Goal: Information Seeking & Learning: Learn about a topic

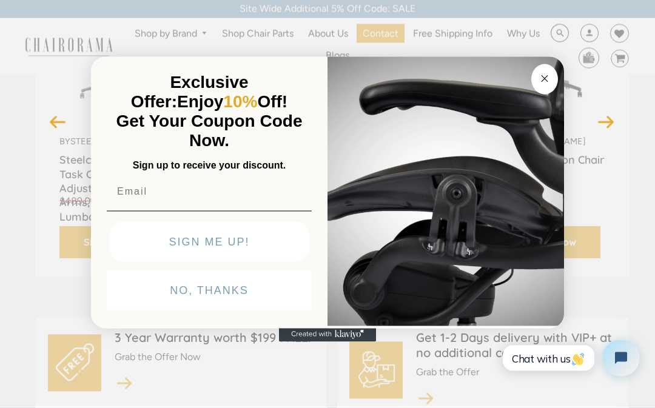
scroll to position [273, 0]
click at [552, 95] on button "Close dialog" at bounding box center [545, 79] width 27 height 30
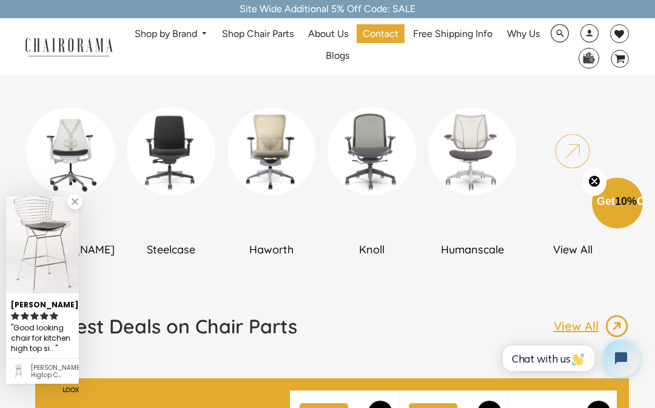
scroll to position [703, 0]
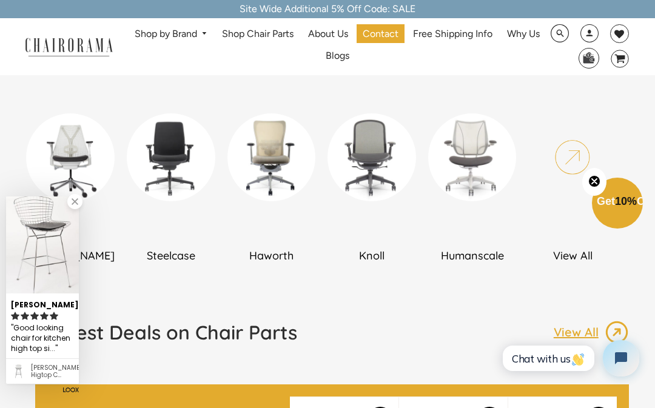
click at [268, 171] on img at bounding box center [272, 157] width 89 height 89
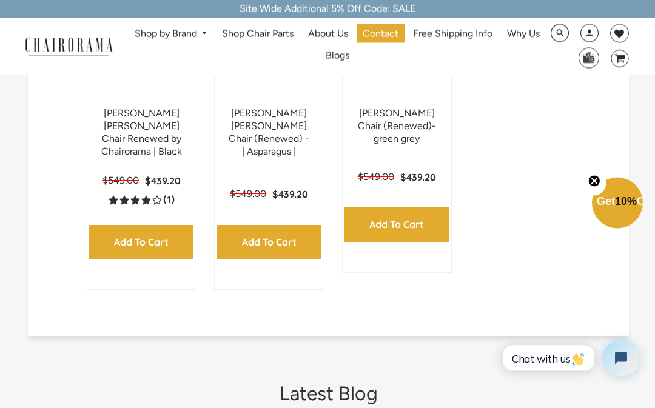
scroll to position [799, 0]
click at [134, 113] on link "[PERSON_NAME] [PERSON_NAME] Chair Renewed by Chairorama | Black" at bounding box center [141, 131] width 81 height 49
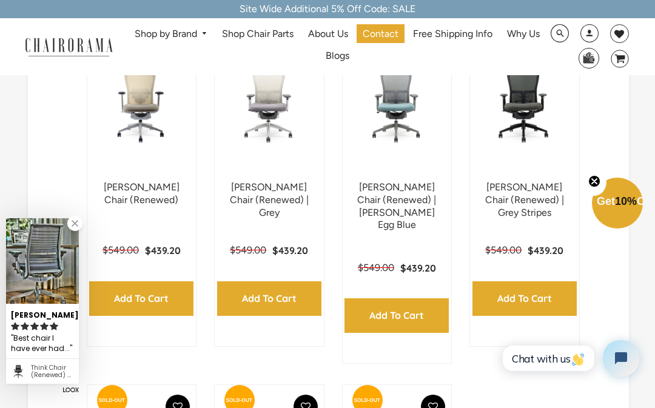
scroll to position [330, 0]
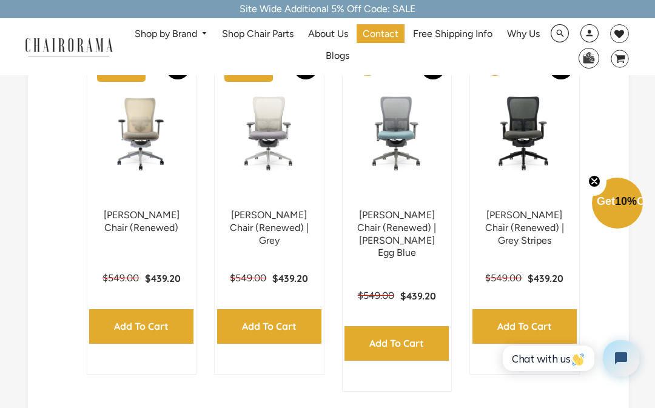
click at [0, 0] on img at bounding box center [0, 0] width 0 height 0
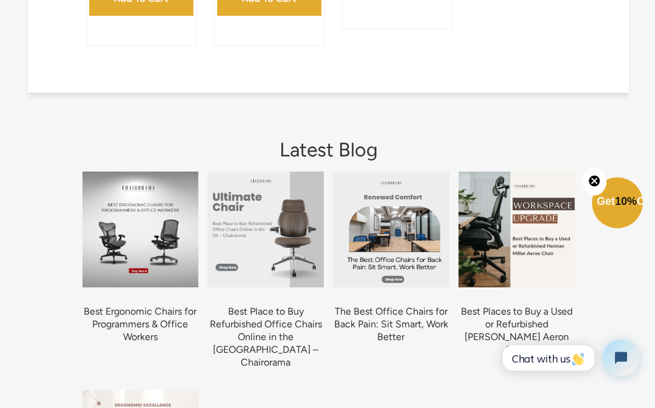
scroll to position [1043, 0]
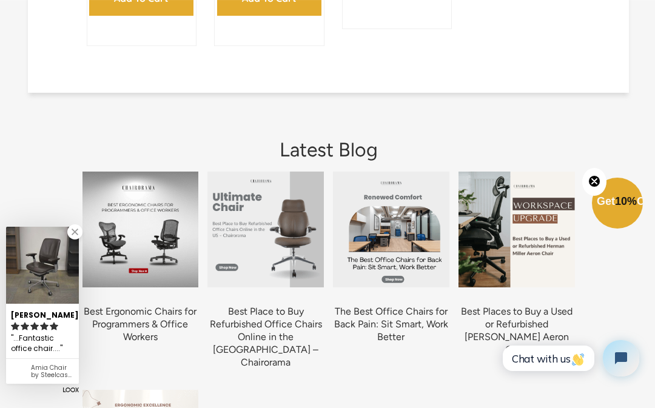
click at [126, 232] on img at bounding box center [141, 230] width 117 height 117
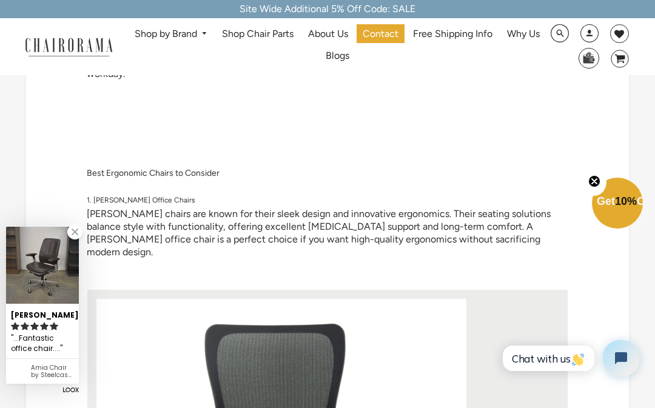
scroll to position [487, 0]
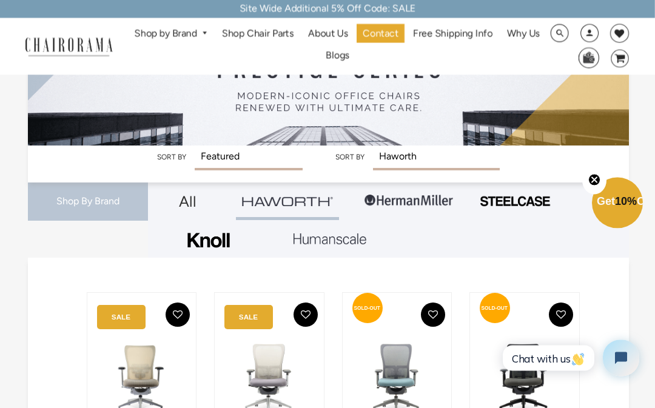
scroll to position [84, 0]
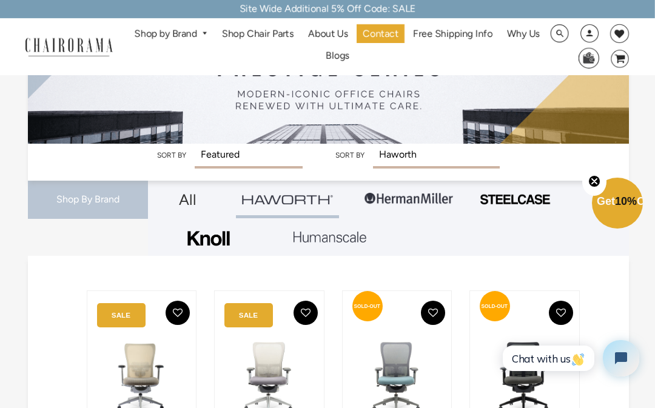
click at [534, 204] on img at bounding box center [515, 199] width 73 height 13
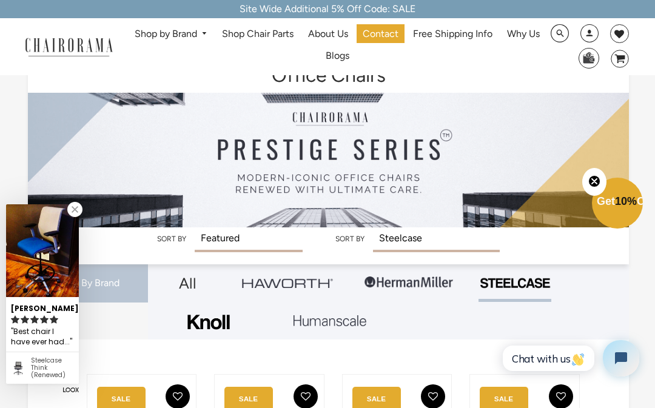
click at [408, 283] on img at bounding box center [408, 283] width 91 height 36
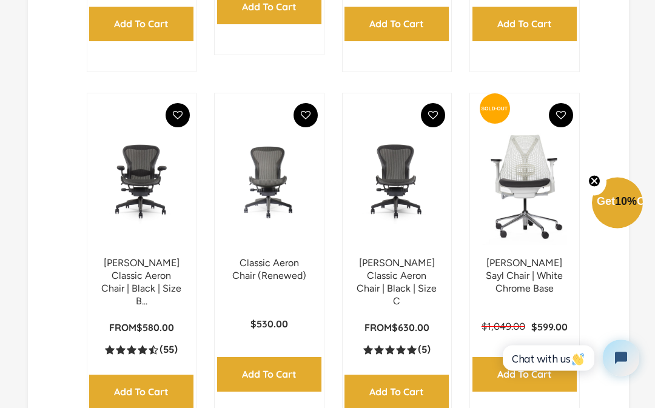
scroll to position [651, 0]
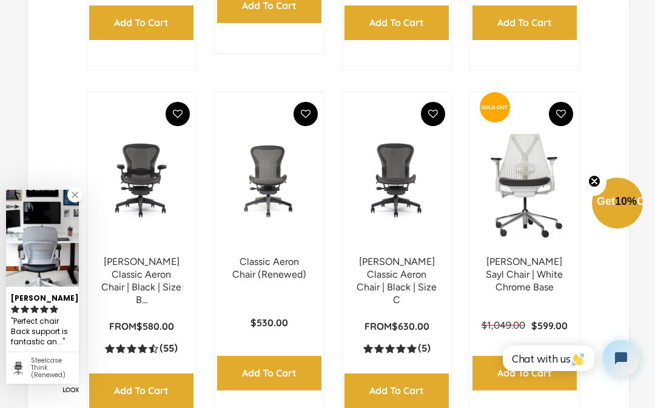
click at [140, 283] on link "Herman Miller Classic Aeron Chair | Black | Size B..." at bounding box center [141, 280] width 80 height 49
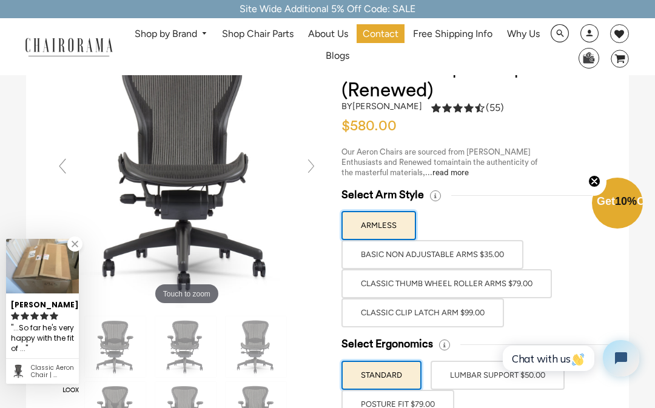
click at [383, 264] on label "BASIC NON ADJUSTABLE ARMS $35.00" at bounding box center [433, 254] width 182 height 29
click at [0, 0] on input "BASIC NON ADJUSTABLE ARMS $35.00" at bounding box center [0, 0] width 0 height 0
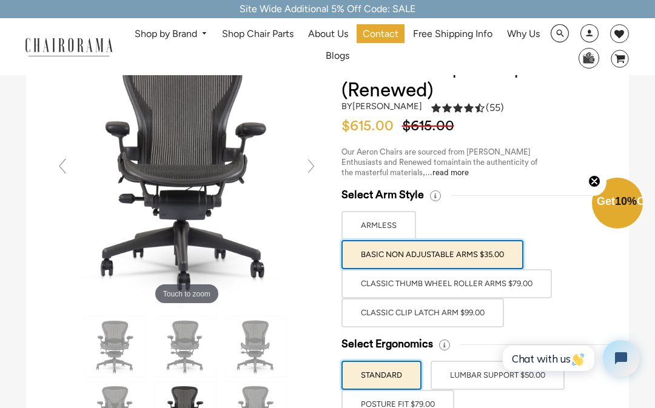
click at [399, 281] on label "Classic Thumb Wheel Roller Arms $79.00" at bounding box center [447, 283] width 211 height 29
click at [0, 0] on input "Classic Thumb Wheel Roller Arms $79.00" at bounding box center [0, 0] width 0 height 0
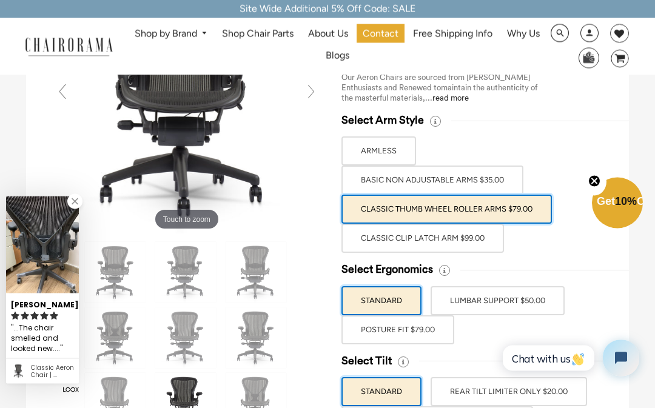
scroll to position [164, 0]
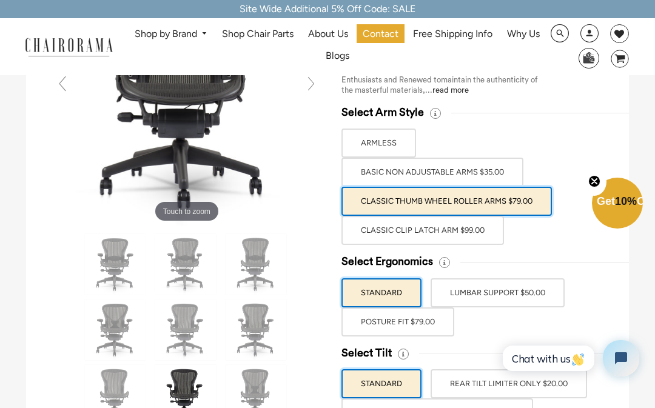
click at [487, 287] on label "LUMBAR SUPPORT $50.00" at bounding box center [498, 293] width 134 height 29
click at [0, 0] on input "LUMBAR SUPPORT $50.00" at bounding box center [0, 0] width 0 height 0
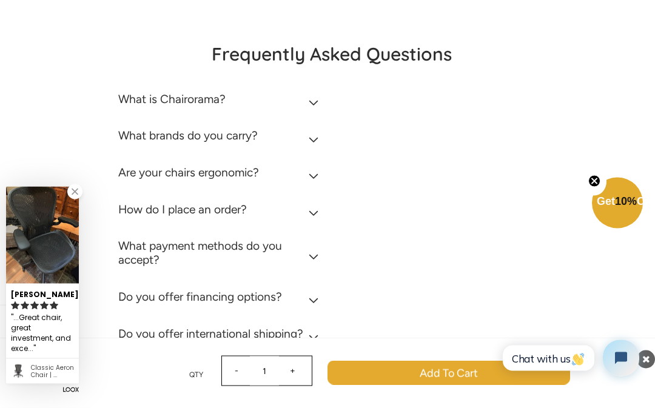
scroll to position [5551, 0]
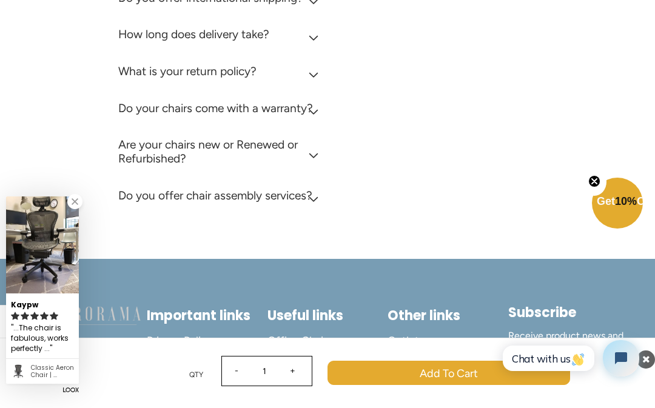
click at [299, 376] on span "About us" at bounding box center [290, 383] width 44 height 14
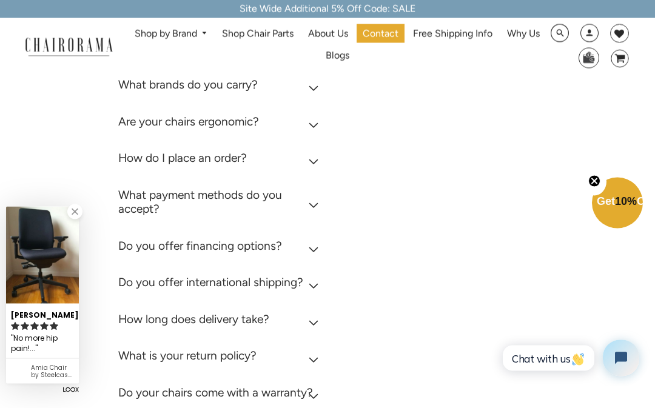
scroll to position [420, 0]
click at [138, 55] on h2 "What is Chairorama?" at bounding box center [171, 48] width 107 height 14
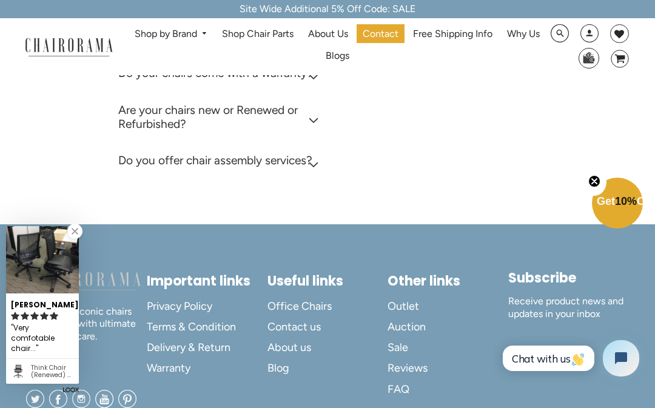
scroll to position [809, 0]
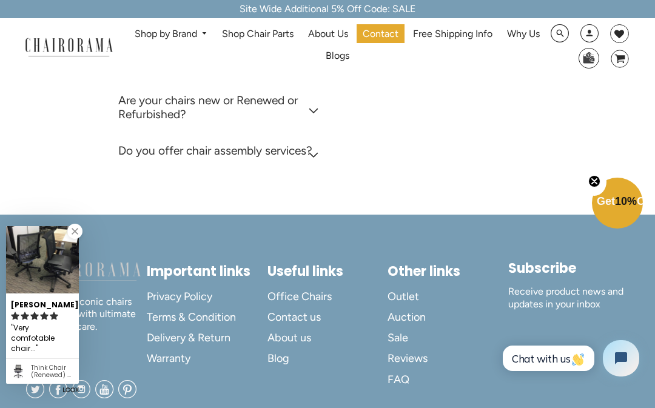
click at [127, 70] on h2 "Do your chairs come with a warranty?" at bounding box center [215, 63] width 195 height 14
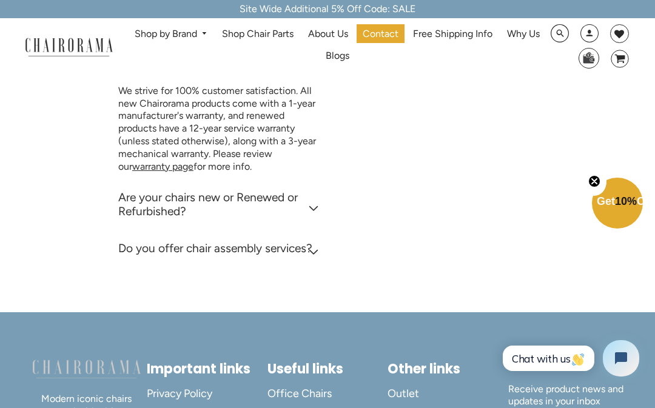
click at [153, 218] on h2 "Are your chairs new or Renewed or Refurbished?" at bounding box center [220, 205] width 205 height 28
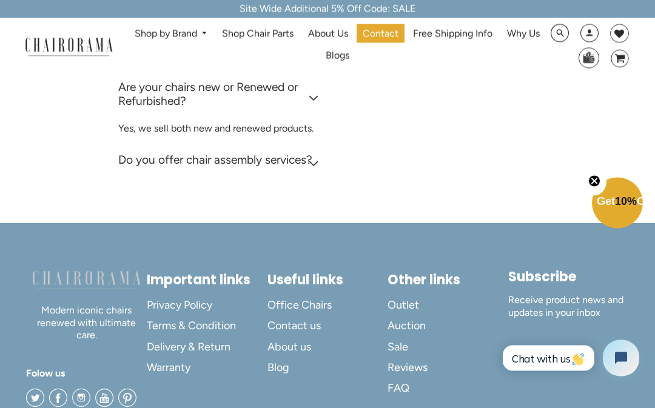
scroll to position [919, 0]
click at [149, 167] on h2 "Do you offer chair assembly services?" at bounding box center [215, 160] width 194 height 14
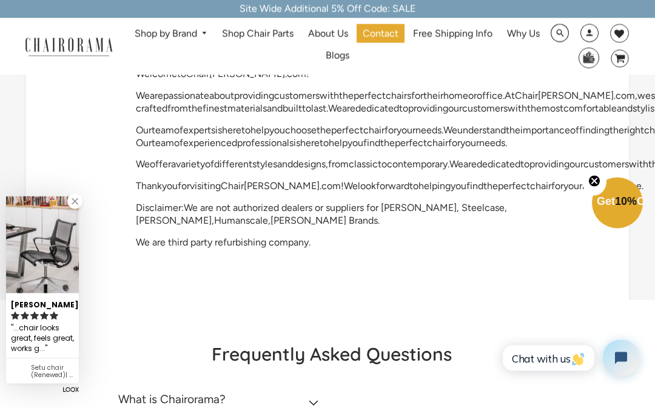
scroll to position [0, 0]
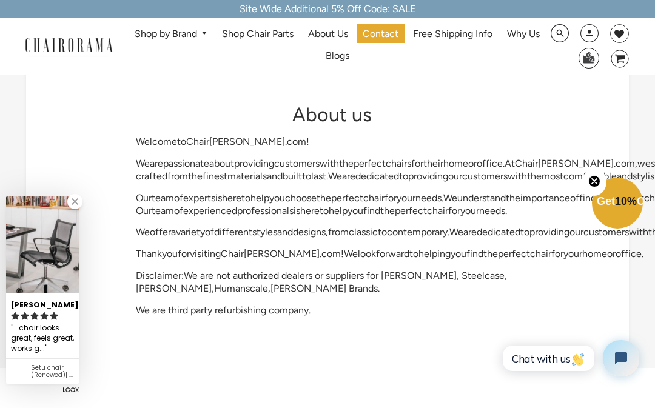
click at [208, 32] on span "DesktopNavigation" at bounding box center [202, 34] width 11 height 8
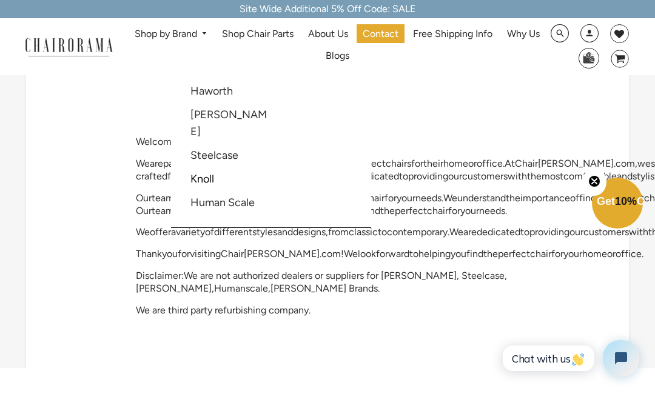
click at [198, 92] on link "Haworth" at bounding box center [212, 90] width 42 height 13
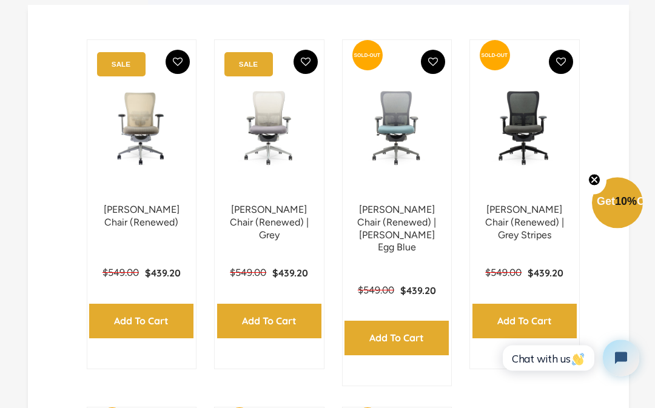
scroll to position [335, 0]
click at [516, 213] on link "[PERSON_NAME] Chair (Renewed) | Grey Stripes" at bounding box center [524, 222] width 79 height 37
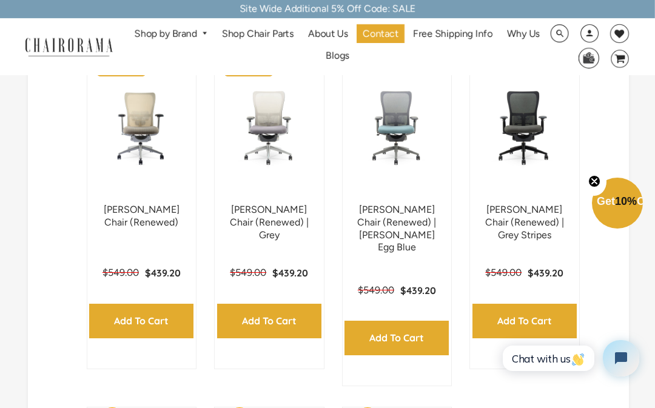
scroll to position [391, 0]
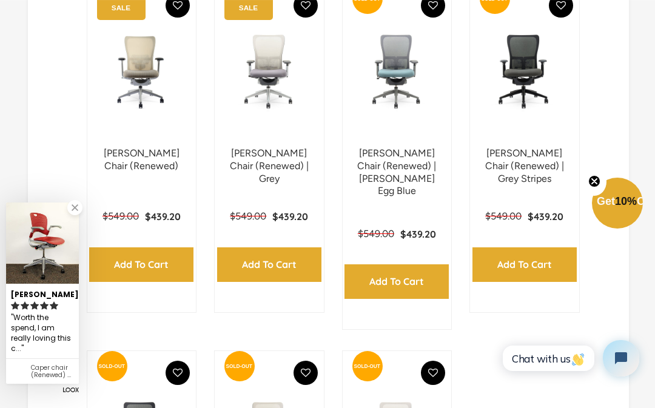
click at [255, 171] on link "[PERSON_NAME] Chair (Renewed) | Grey" at bounding box center [269, 165] width 79 height 37
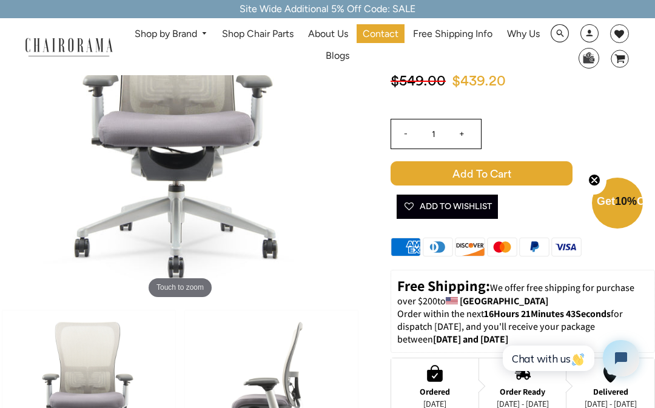
scroll to position [163, 0]
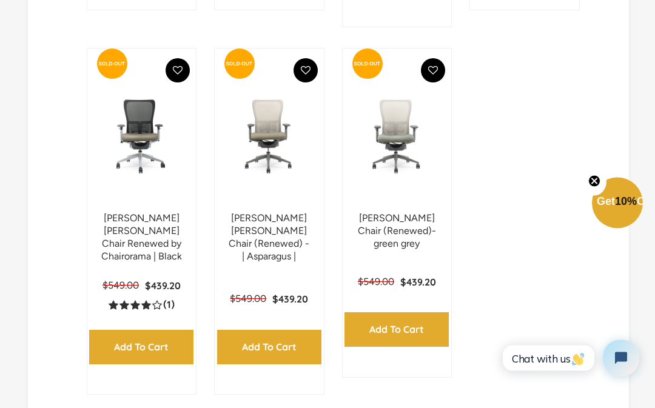
scroll to position [694, 0]
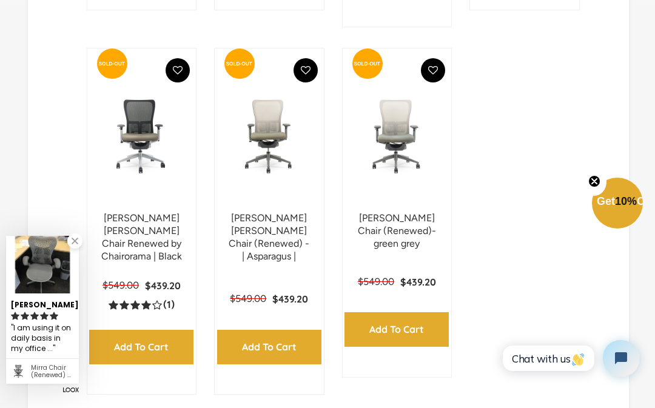
click at [257, 232] on link "[PERSON_NAME] [PERSON_NAME] Chair (Renewed) - | Asparagus |" at bounding box center [269, 236] width 81 height 49
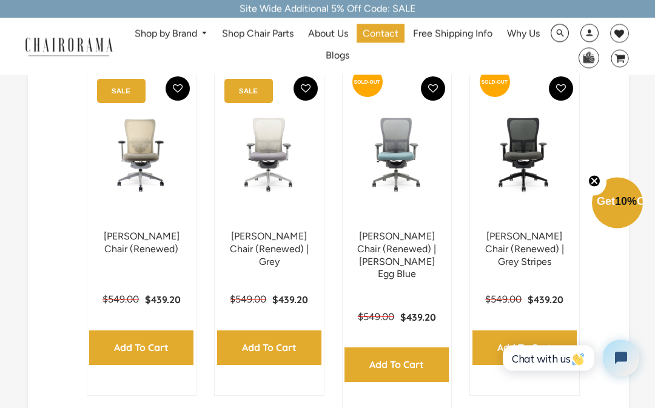
scroll to position [308, 0]
click at [375, 238] on link "Zody Chair (Renewed) | Robin Egg Blue" at bounding box center [396, 255] width 79 height 49
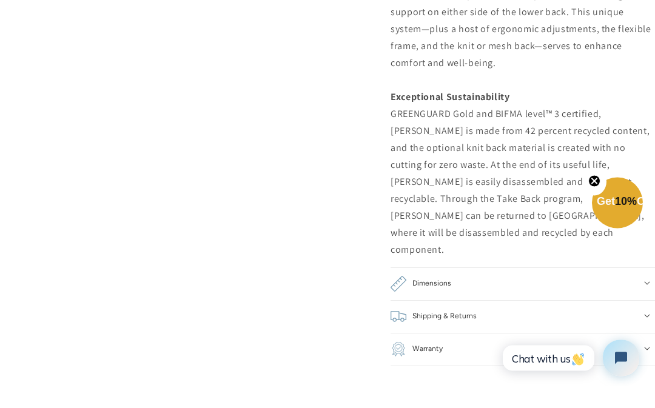
scroll to position [1348, 0]
click at [425, 342] on h2 "Warranty" at bounding box center [428, 350] width 30 height 16
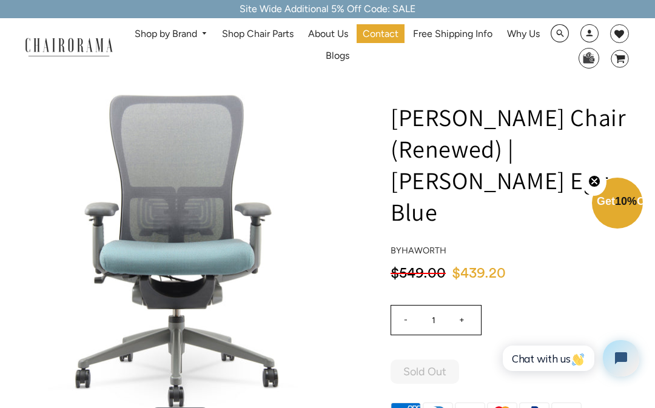
scroll to position [0, 0]
